Goal: Task Accomplishment & Management: Manage account settings

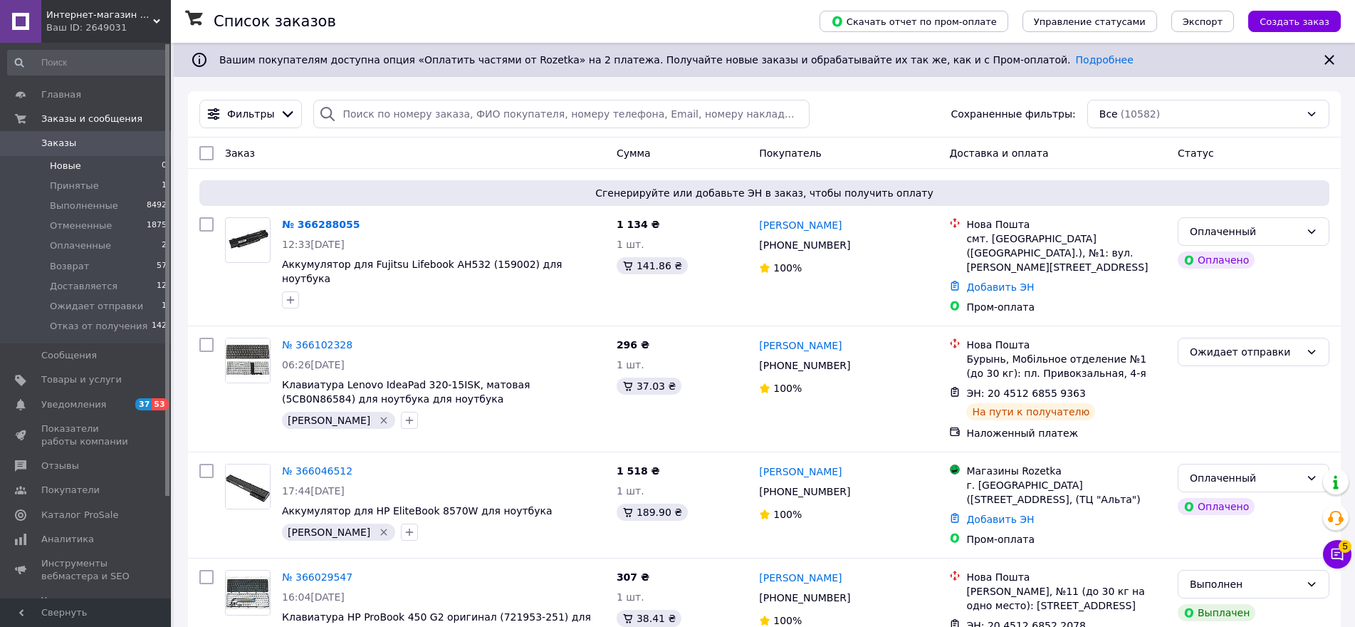
click at [75, 164] on span "Новые" at bounding box center [65, 166] width 31 height 13
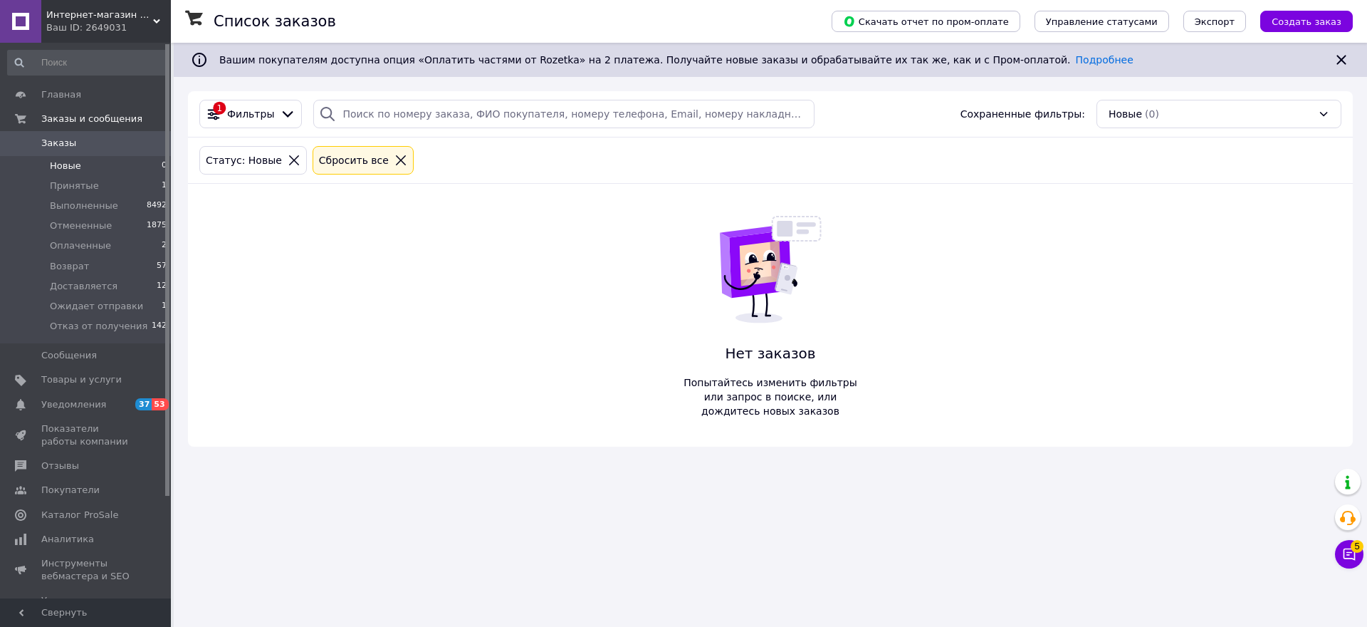
click at [392, 160] on div at bounding box center [401, 160] width 19 height 13
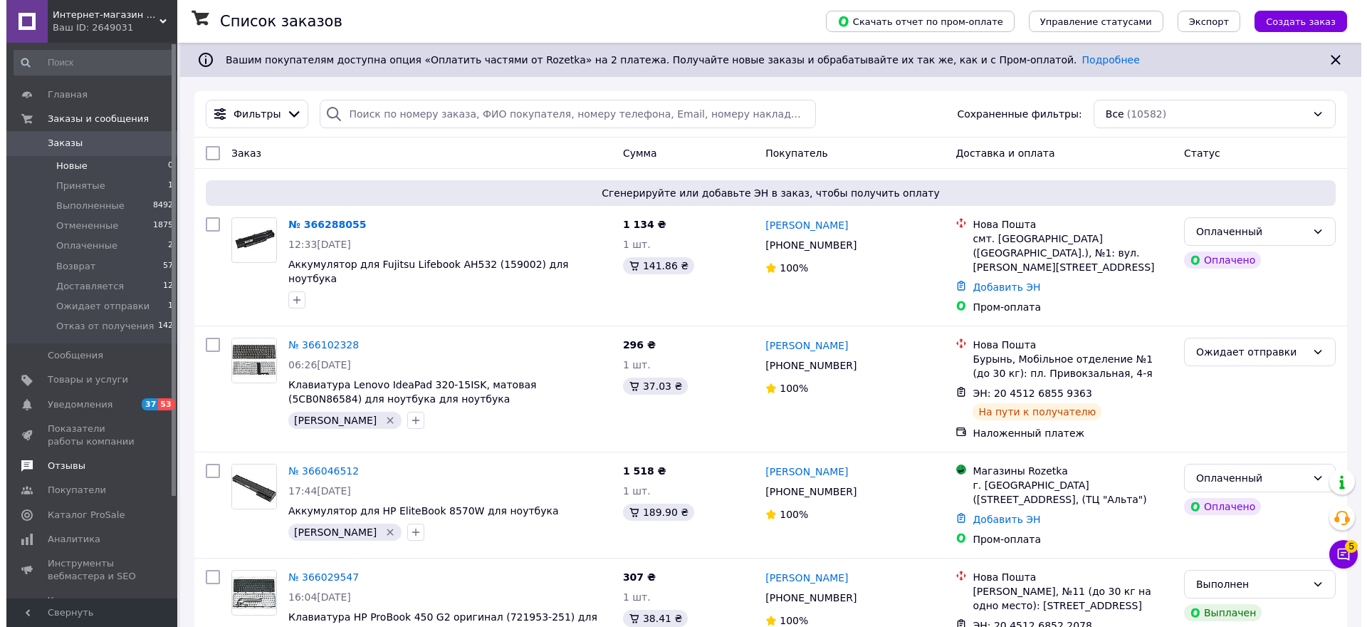
scroll to position [125, 0]
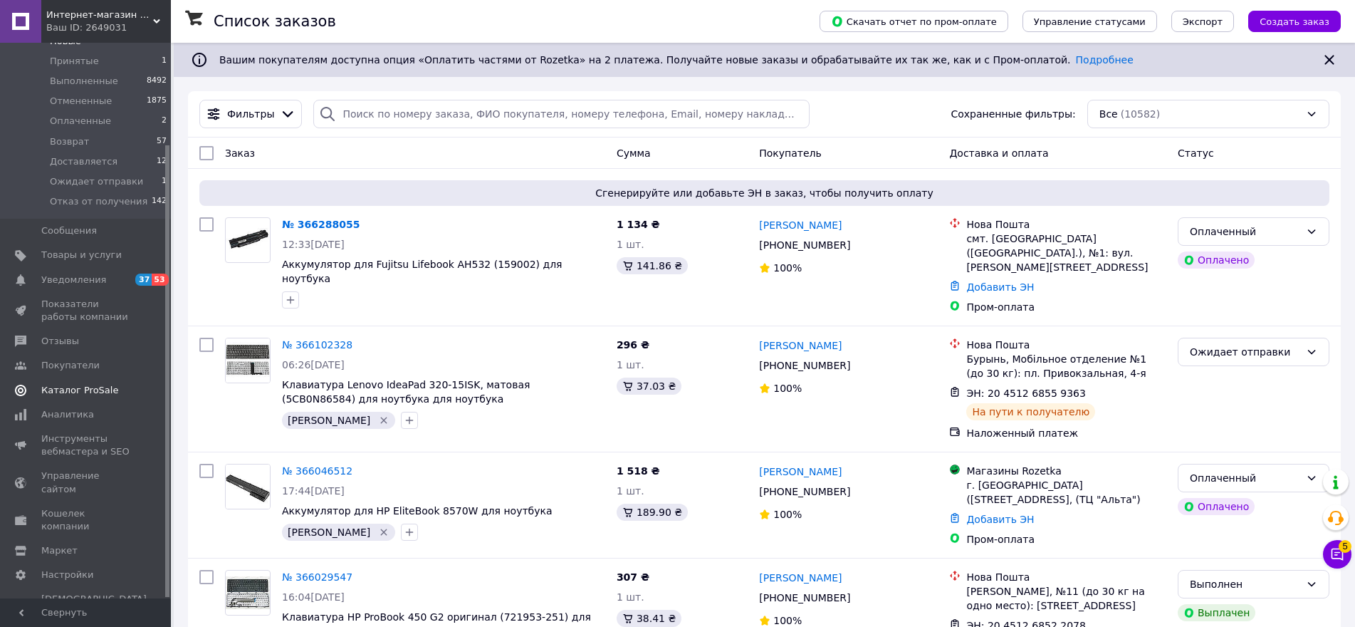
click at [79, 386] on span "Каталог ProSale" at bounding box center [79, 390] width 77 height 13
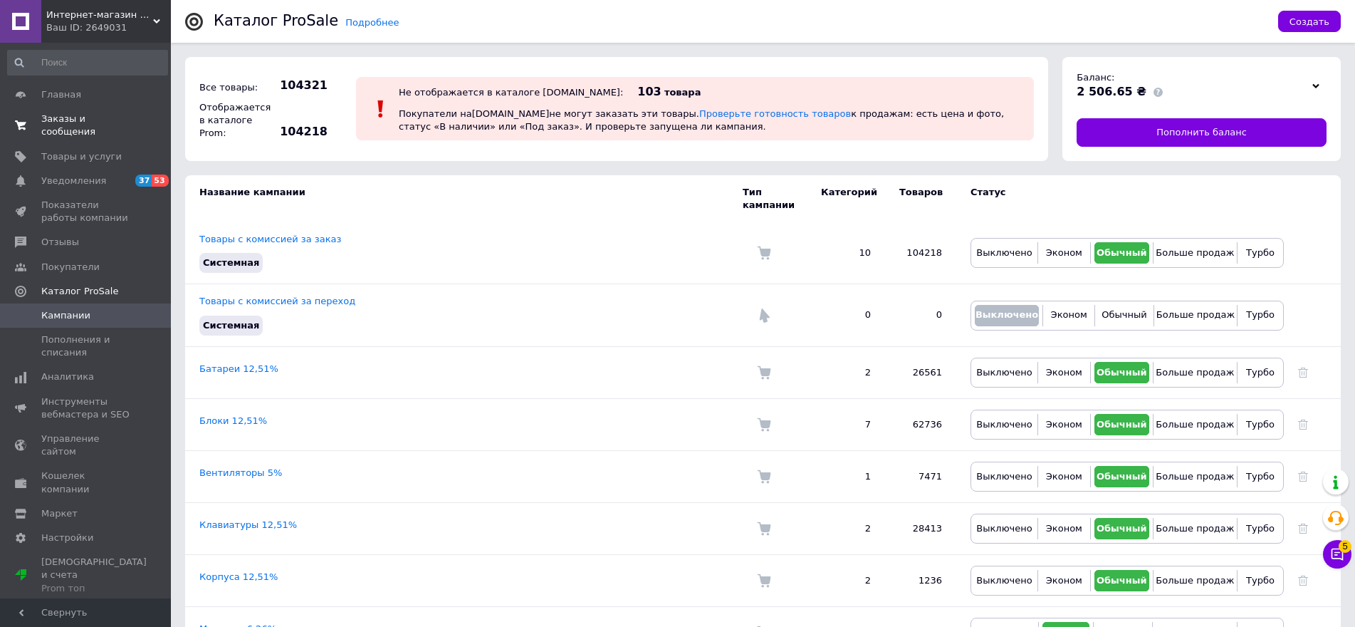
click at [67, 113] on span "Заказы и сообщения" at bounding box center [86, 126] width 90 height 26
